Goal: Book appointment/travel/reservation

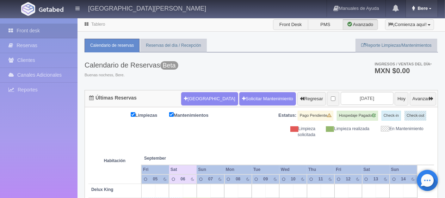
click at [419, 12] on link "Bere" at bounding box center [422, 8] width 32 height 17
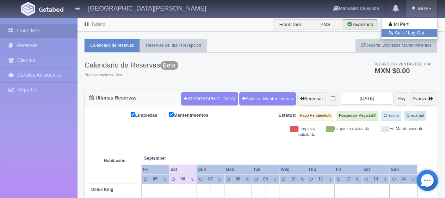
click at [406, 35] on link "Salir / Log Out" at bounding box center [409, 33] width 56 height 9
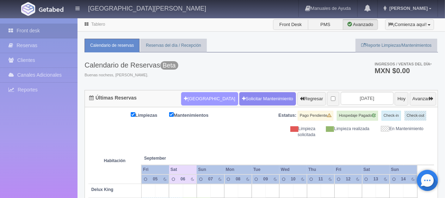
click at [201, 98] on button "[GEOGRAPHIC_DATA]" at bounding box center [209, 98] width 57 height 13
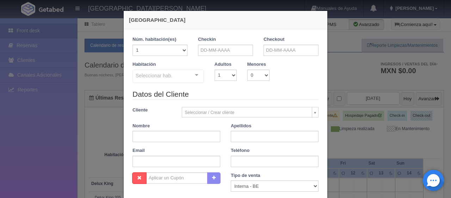
checkbox input "false"
click at [295, 51] on input "text" at bounding box center [290, 50] width 55 height 11
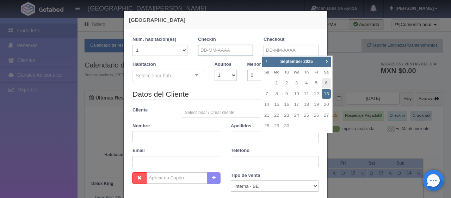
click at [234, 50] on input "text" at bounding box center [225, 50] width 55 height 11
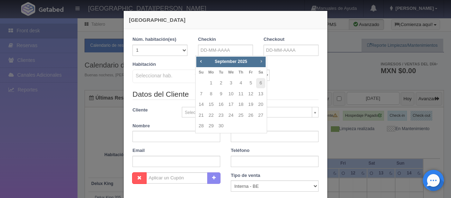
click at [260, 60] on span "Next" at bounding box center [261, 61] width 6 height 6
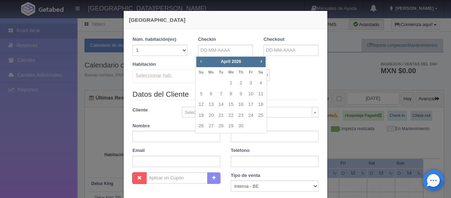
click at [200, 60] on span "Prev" at bounding box center [201, 61] width 6 height 6
click at [249, 105] on link "20" at bounding box center [250, 105] width 9 height 10
type input "20-03-2026"
checkbox input "false"
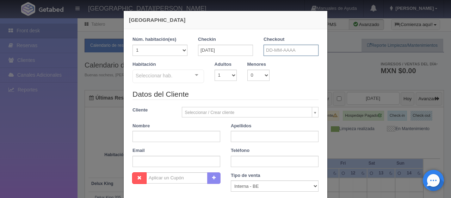
click at [274, 53] on input "text" at bounding box center [290, 50] width 55 height 11
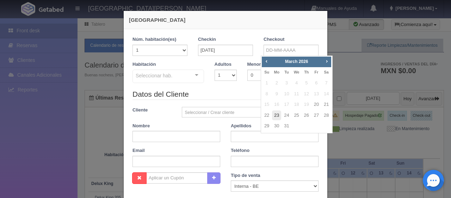
click at [274, 115] on link "23" at bounding box center [276, 116] width 9 height 10
type input "23-03-2026"
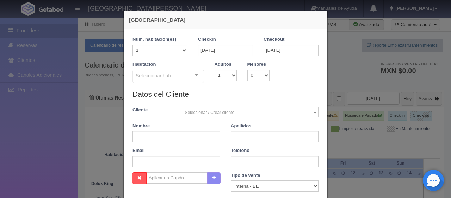
checkbox input "false"
click at [227, 77] on select "1 2 3 4 5 6 7 8 9 10" at bounding box center [225, 75] width 22 height 11
select select "4"
click at [214, 70] on select "1 2 3 4 5 6 7 8 9 10" at bounding box center [225, 75] width 22 height 11
click at [188, 74] on div "Seleccionar hab. SUITE SUITE - Sin asignar SUITE 301 Habitación Personas con Mo…" at bounding box center [167, 77] width 71 height 14
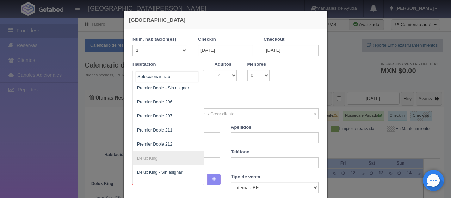
scroll to position [317, 0]
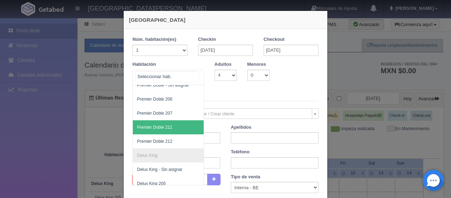
click at [169, 125] on span "Premier Doble 211" at bounding box center [192, 127] width 118 height 14
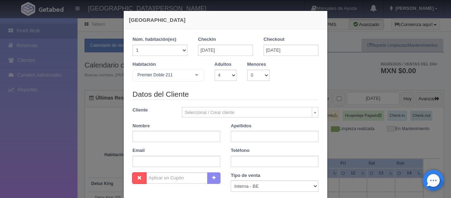
checkbox input "false"
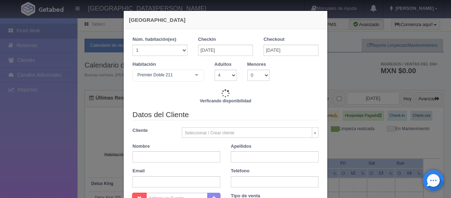
type input "6447.00"
checkbox input "false"
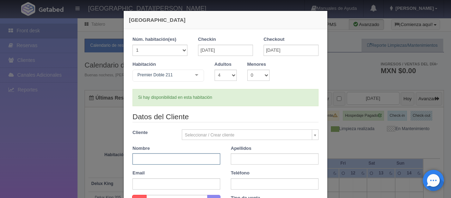
click at [179, 156] on input "text" at bounding box center [176, 159] width 88 height 11
type input "Javier"
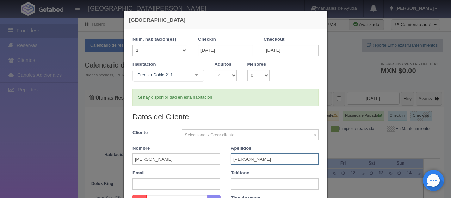
type input "Cervantes"
click at [250, 186] on input "text" at bounding box center [275, 184] width 88 height 11
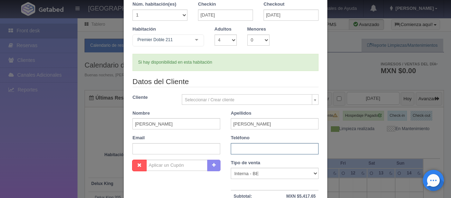
scroll to position [70, 0]
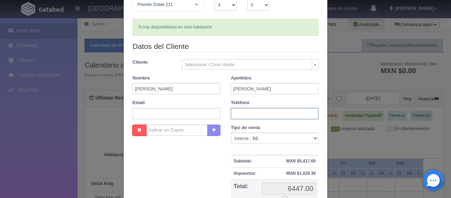
paste input "1 9097171220"
type input "1 9097171220"
click at [251, 137] on select "Correo Electronico Interna - BE Llamada OTA Externa Otro WALK IN" at bounding box center [275, 138] width 88 height 11
select select "extota"
click at [231, 133] on select "Correo Electronico Interna - BE Llamada OTA Externa Otro WALK IN" at bounding box center [275, 138] width 88 height 11
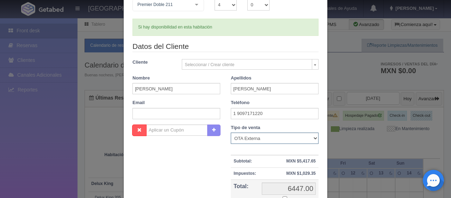
scroll to position [106, 0]
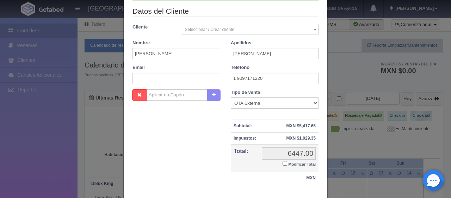
click at [283, 163] on input "Modificar Total" at bounding box center [284, 163] width 5 height 5
checkbox input "true"
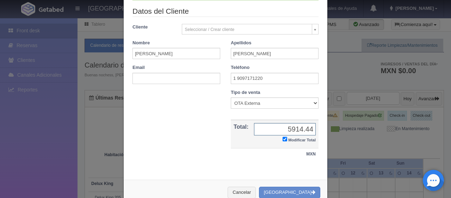
type input "5914.44"
click at [284, 191] on button "[GEOGRAPHIC_DATA]" at bounding box center [289, 193] width 61 height 12
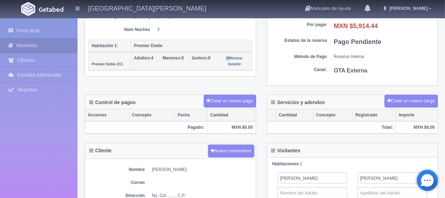
scroll to position [211, 0]
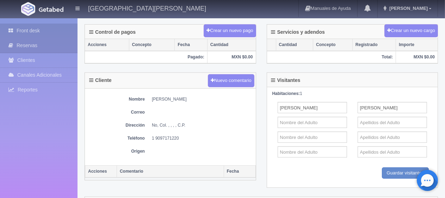
click at [44, 29] on link "Front desk" at bounding box center [38, 31] width 77 height 14
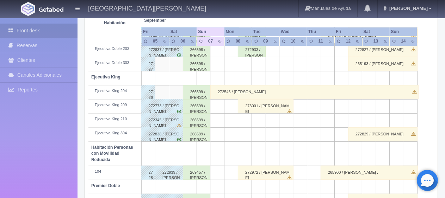
scroll to position [317, 0]
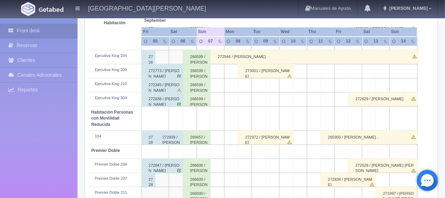
click at [190, 88] on div "266599 / [PERSON_NAME]" at bounding box center [197, 85] width 28 height 14
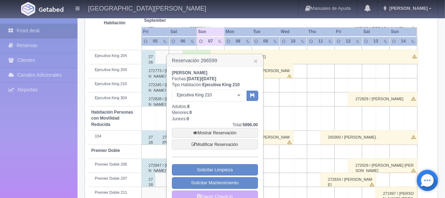
scroll to position [352, 0]
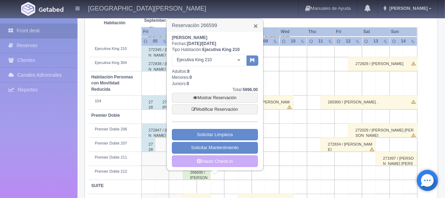
click at [255, 26] on link "×" at bounding box center [255, 25] width 4 height 7
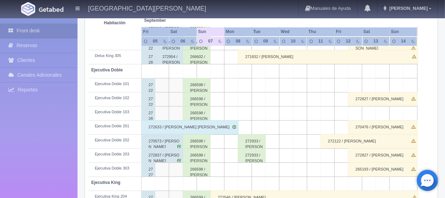
scroll to position [106, 0]
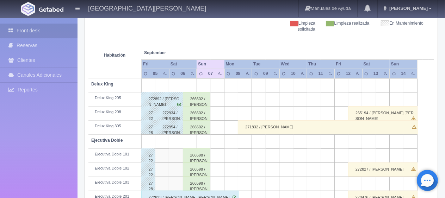
click at [214, 95] on td at bounding box center [218, 100] width 14 height 14
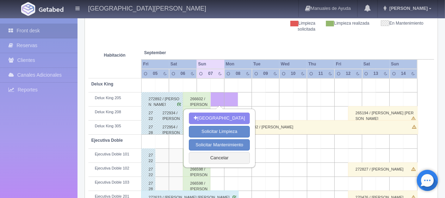
click at [202, 95] on div "266602 / [PERSON_NAME]" at bounding box center [197, 99] width 28 height 14
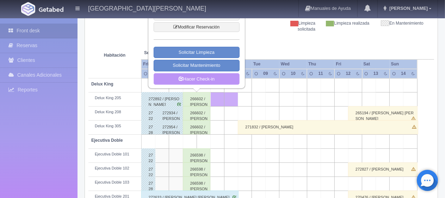
click at [210, 81] on link "Hacer Check-in" at bounding box center [197, 79] width 86 height 12
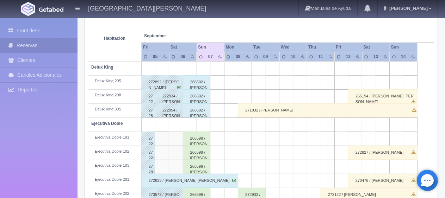
scroll to position [158, 0]
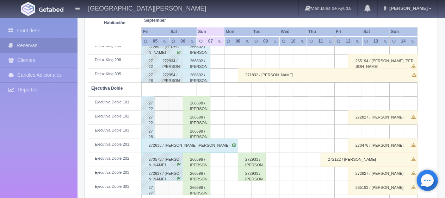
click at [193, 105] on div "266598 / [PERSON_NAME]" at bounding box center [197, 103] width 28 height 14
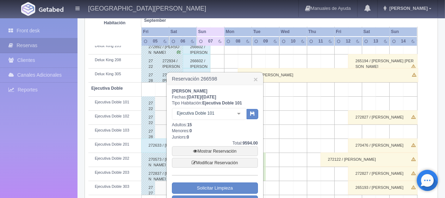
scroll to position [193, 0]
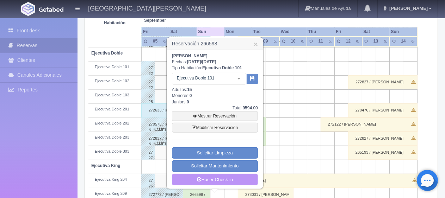
click at [225, 179] on link "Hacer Check-in" at bounding box center [215, 180] width 86 height 12
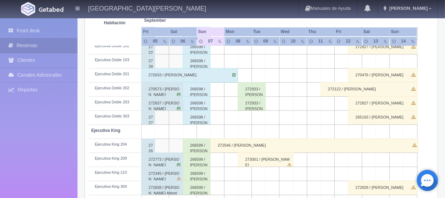
scroll to position [263, 0]
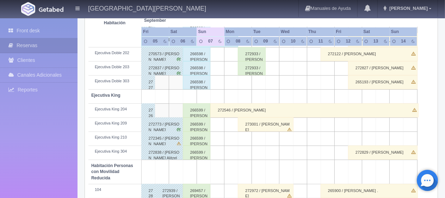
click at [208, 142] on div "266599 / [PERSON_NAME]" at bounding box center [197, 139] width 28 height 14
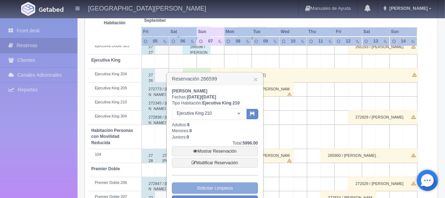
scroll to position [334, 0]
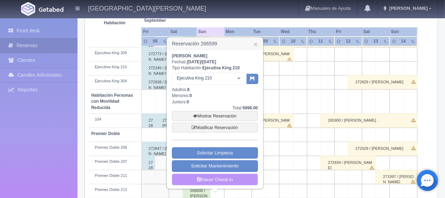
click at [218, 181] on link "Hacer Check-in" at bounding box center [215, 180] width 86 height 12
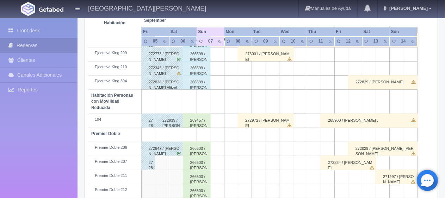
scroll to position [334, 0]
click at [197, 120] on div "269457 / [PERSON_NAME]" at bounding box center [197, 121] width 28 height 14
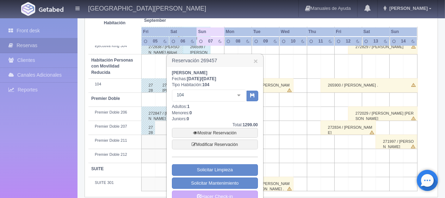
scroll to position [379, 0]
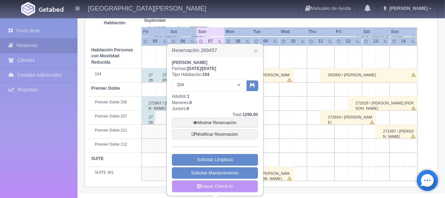
click at [208, 188] on link "Hacer Check-in" at bounding box center [215, 187] width 86 height 12
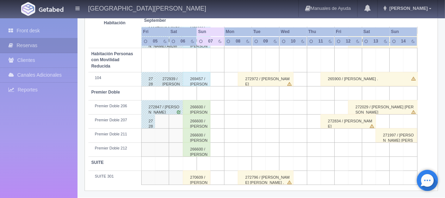
scroll to position [375, 0]
click at [191, 119] on div "266600 / [PERSON_NAME]" at bounding box center [197, 121] width 28 height 14
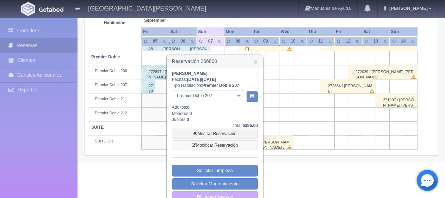
scroll to position [421, 0]
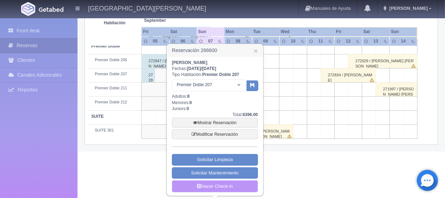
click at [208, 186] on link "Hacer Check-in" at bounding box center [215, 187] width 86 height 12
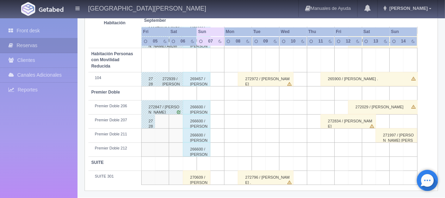
scroll to position [375, 0]
click at [207, 180] on div "270609 / [PERSON_NAME]" at bounding box center [197, 178] width 28 height 14
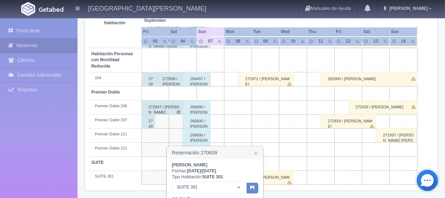
scroll to position [478, 0]
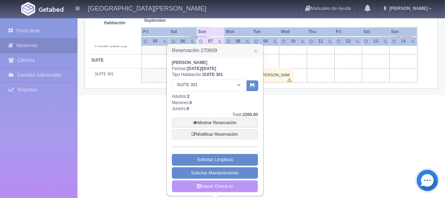
click at [210, 188] on link "Hacer Check-in" at bounding box center [215, 187] width 86 height 12
